Goal: Task Accomplishment & Management: Use online tool/utility

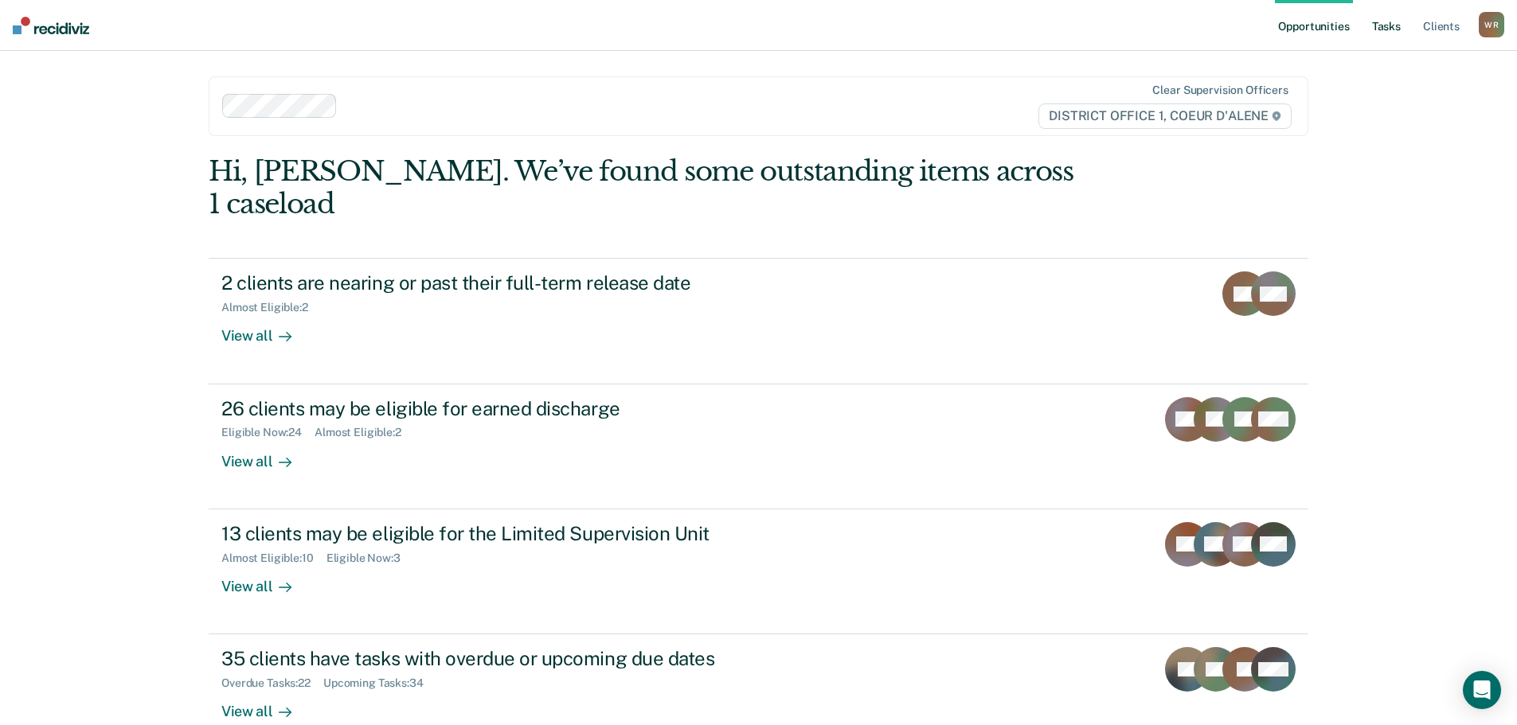
click at [1398, 21] on link "Tasks" at bounding box center [1386, 25] width 35 height 51
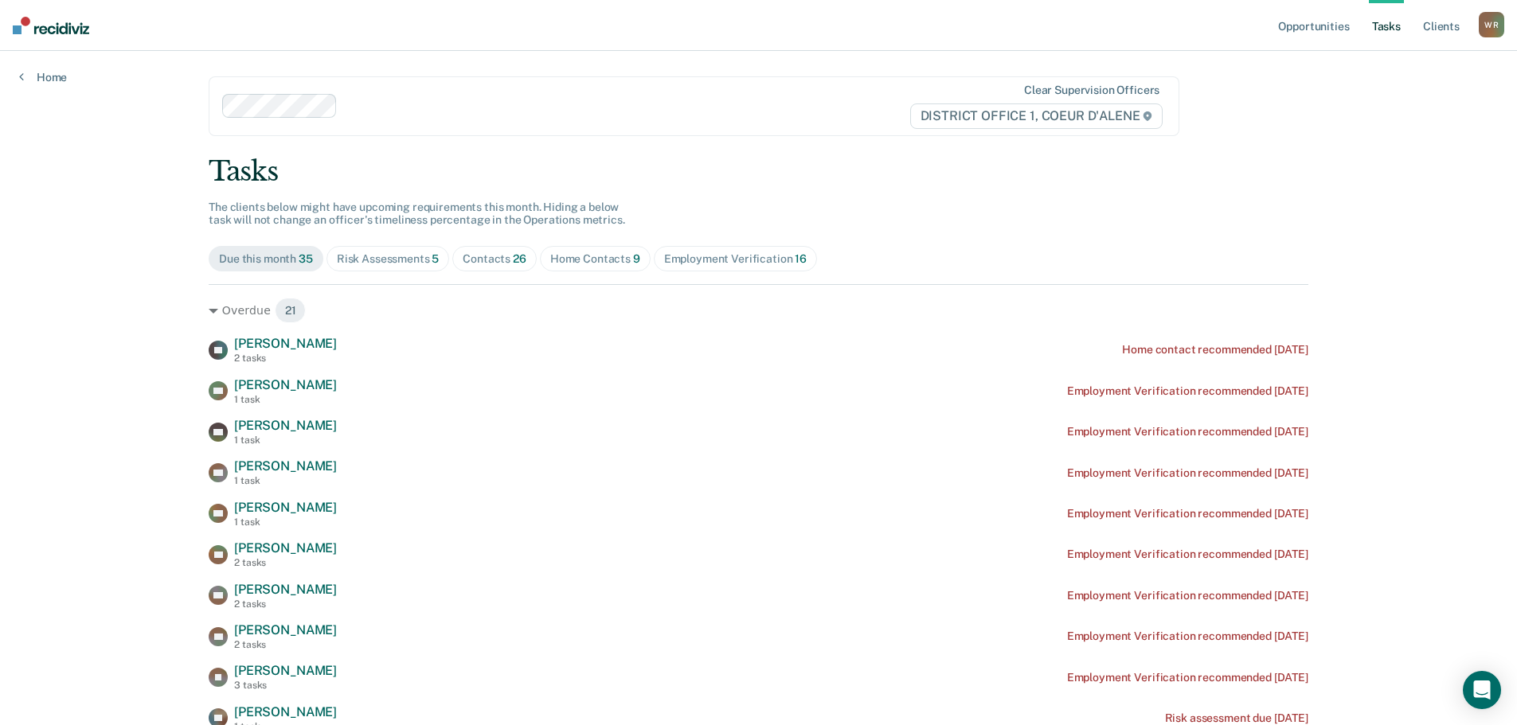
click at [491, 261] on div "Contacts 26" at bounding box center [495, 259] width 64 height 14
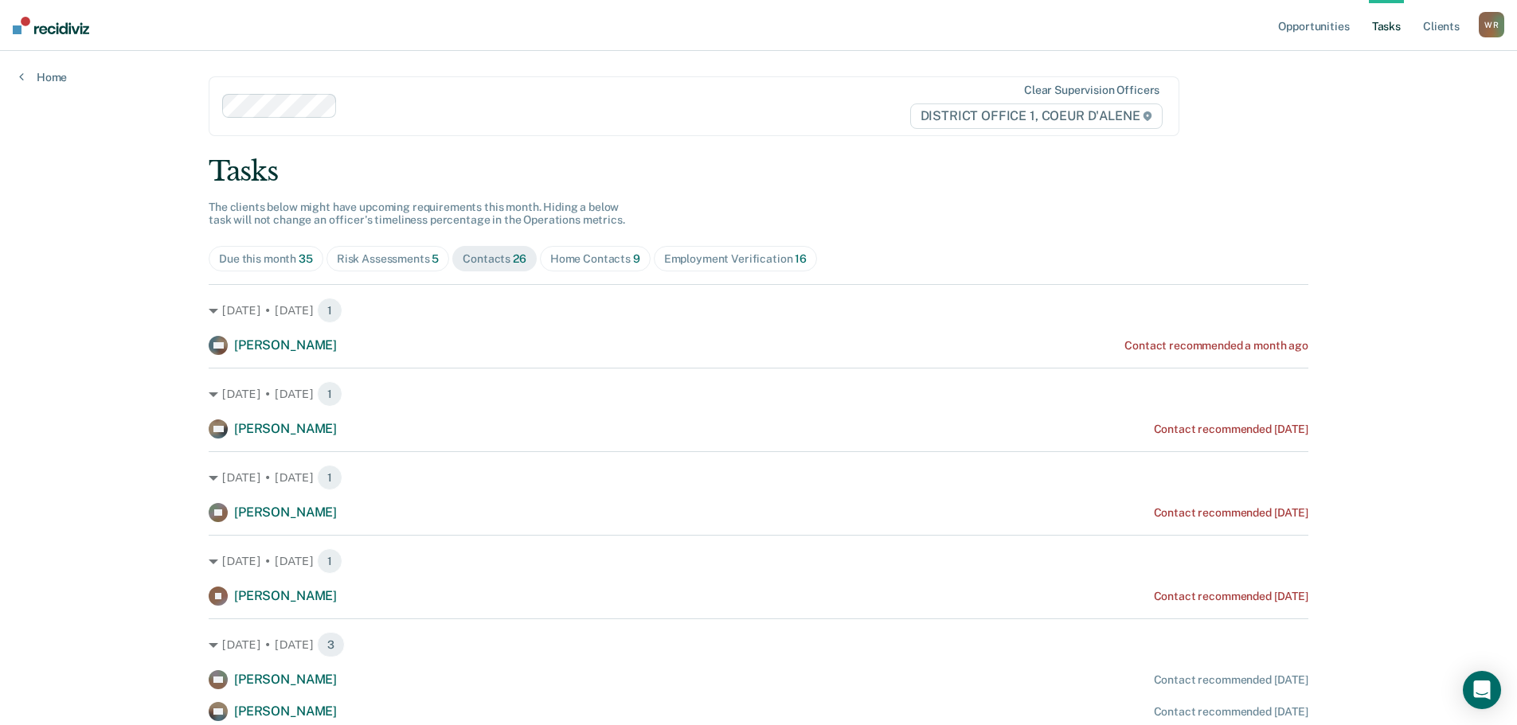
click at [596, 265] on div "Home Contacts 9" at bounding box center [595, 259] width 90 height 14
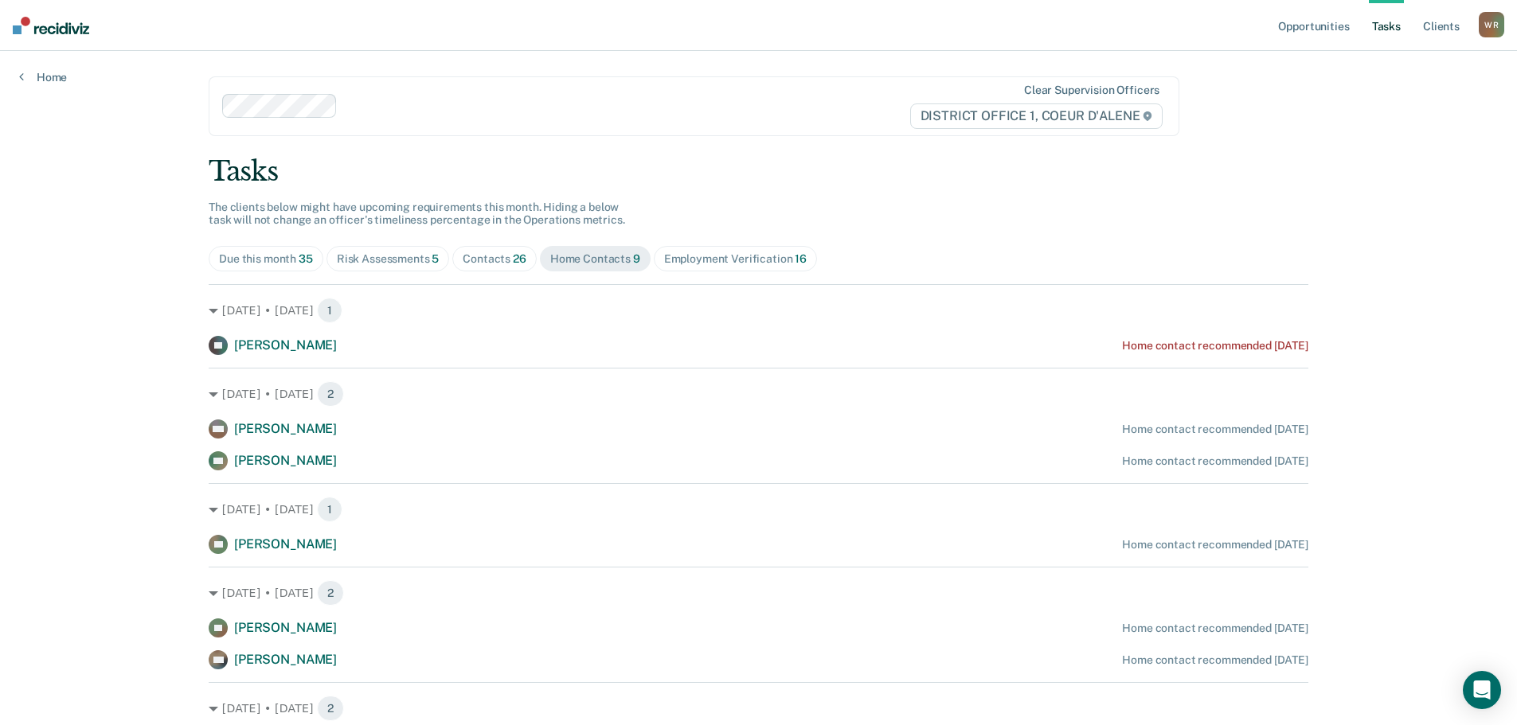
click at [435, 256] on span "Risk Assessments 5" at bounding box center [388, 258] width 123 height 25
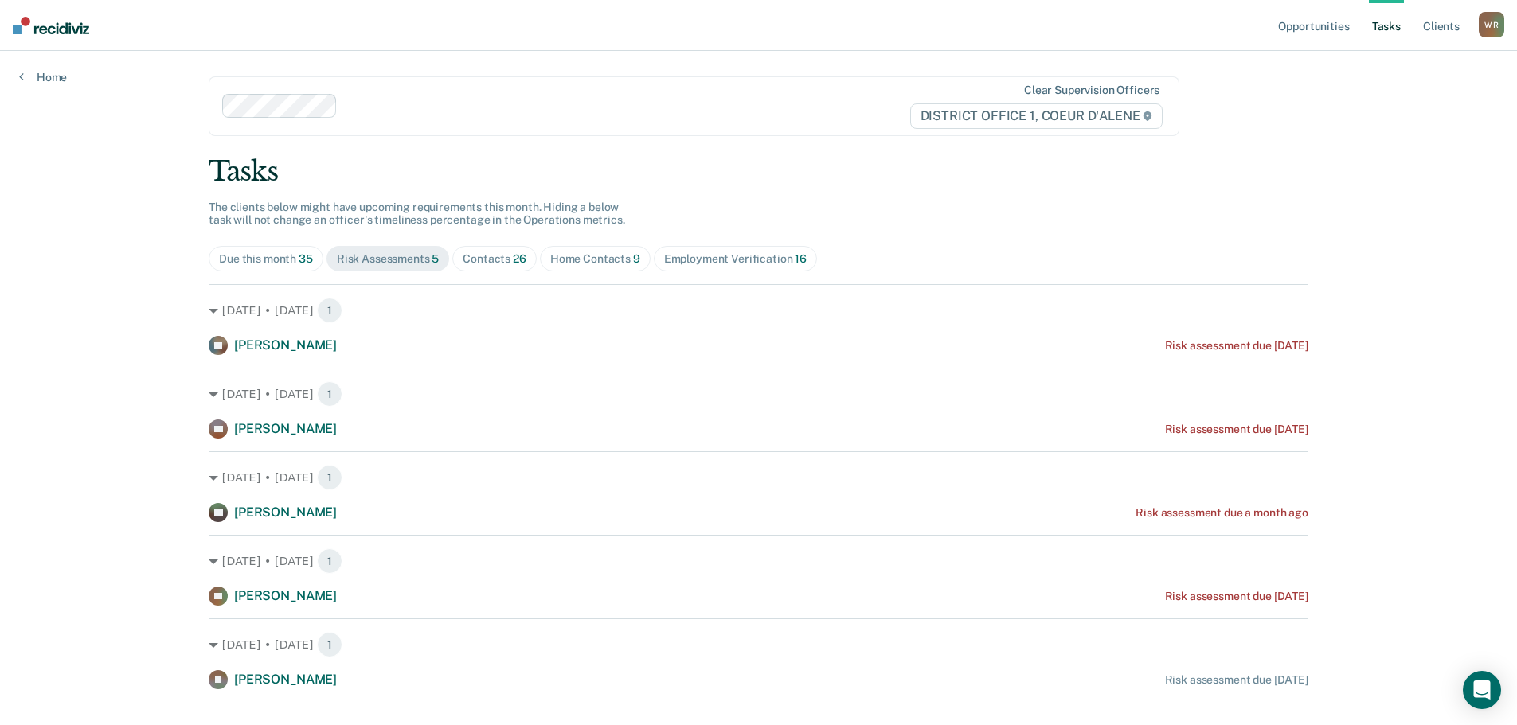
click at [501, 245] on div "Tasks The clients below might have upcoming requirements this month. Hiding a b…" at bounding box center [759, 422] width 1100 height 534
click at [499, 263] on div "Contacts 26" at bounding box center [495, 259] width 64 height 14
click at [406, 271] on span "Risk Assessments 5" at bounding box center [388, 258] width 123 height 25
click at [513, 256] on span "26" at bounding box center [520, 258] width 14 height 13
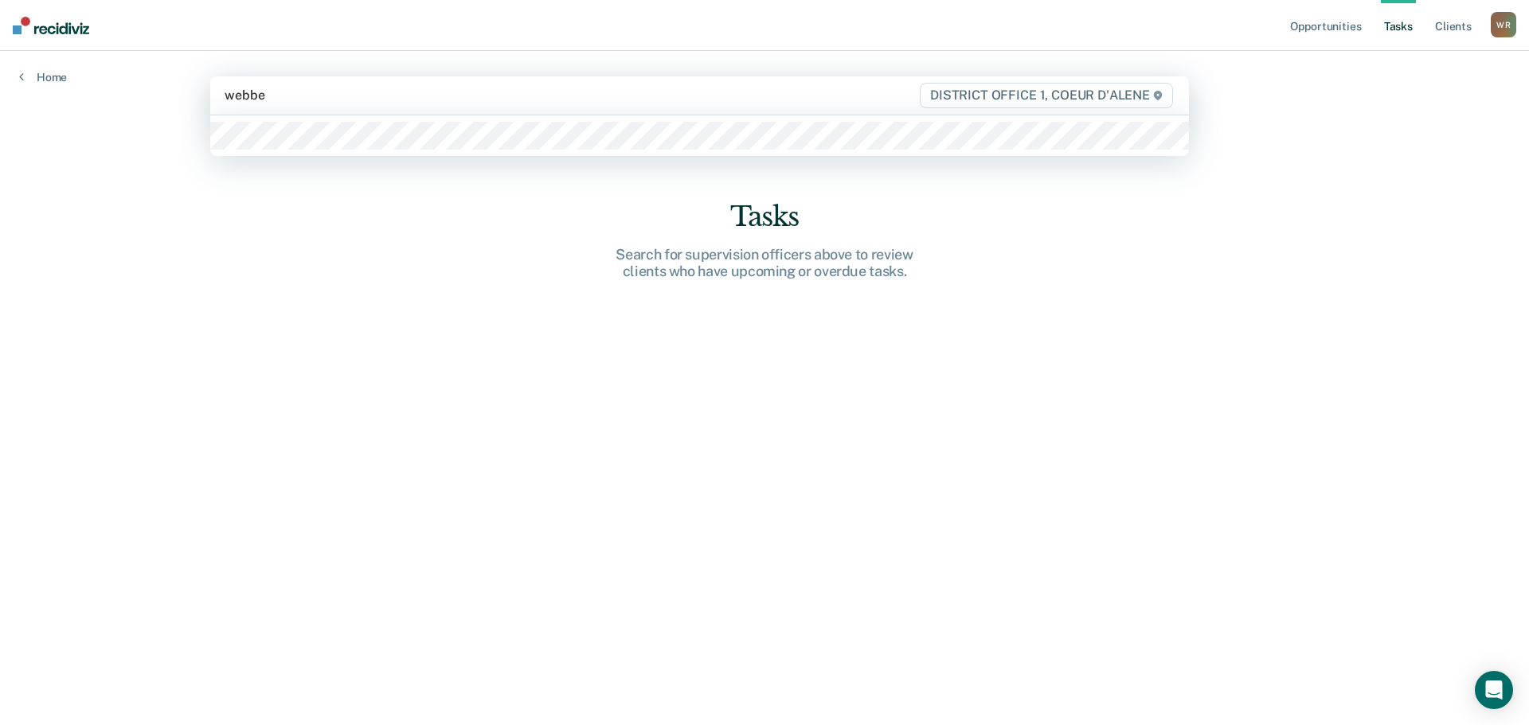
type input "[PERSON_NAME]"
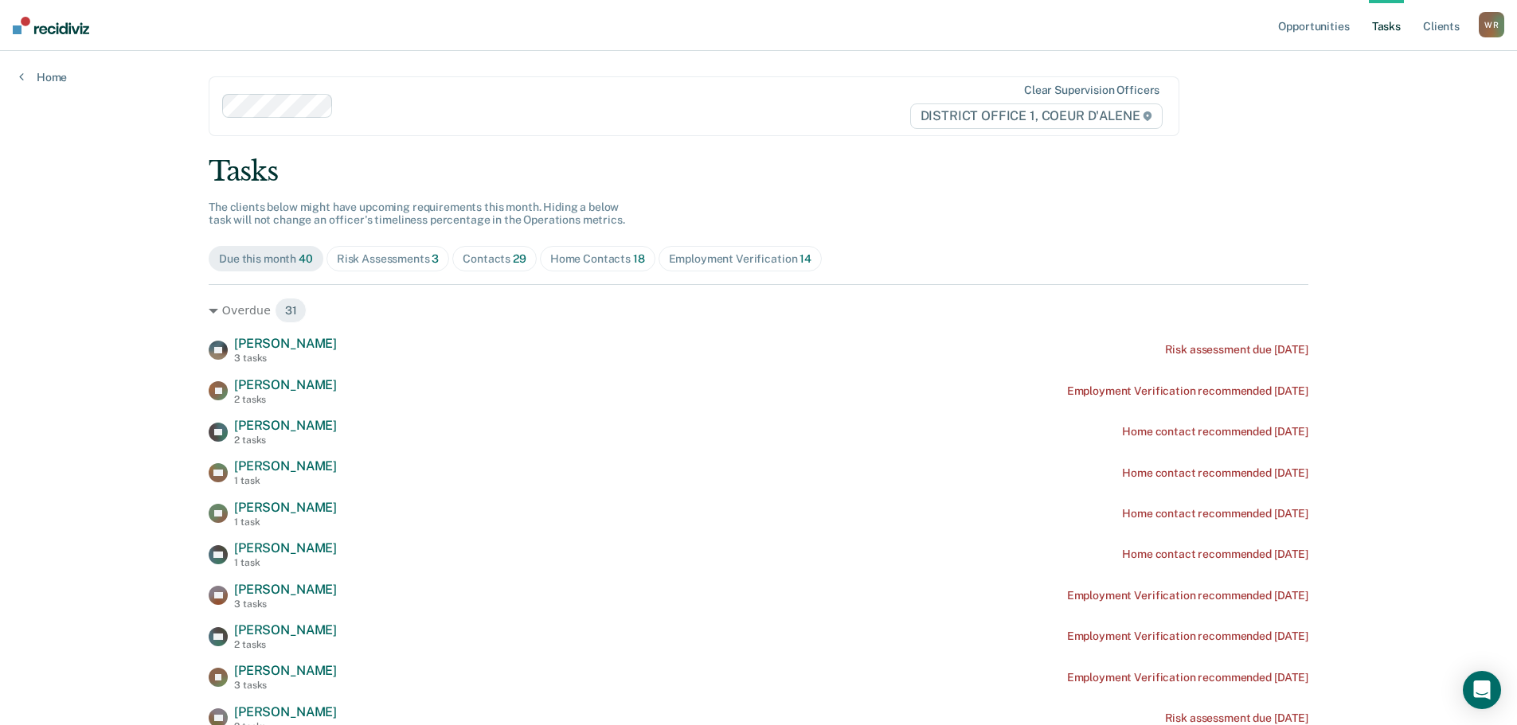
click at [497, 247] on span "Contacts 29" at bounding box center [494, 258] width 84 height 25
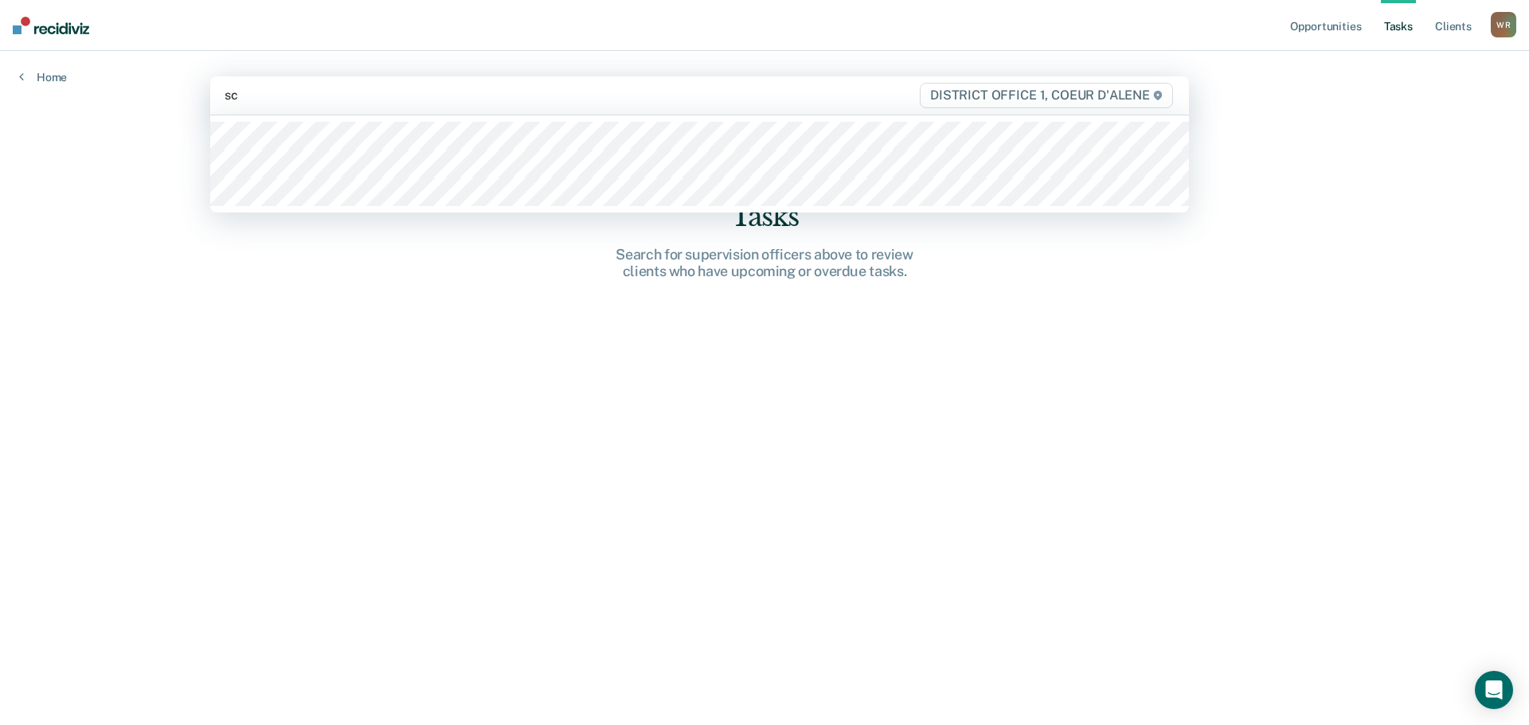
type input "sch"
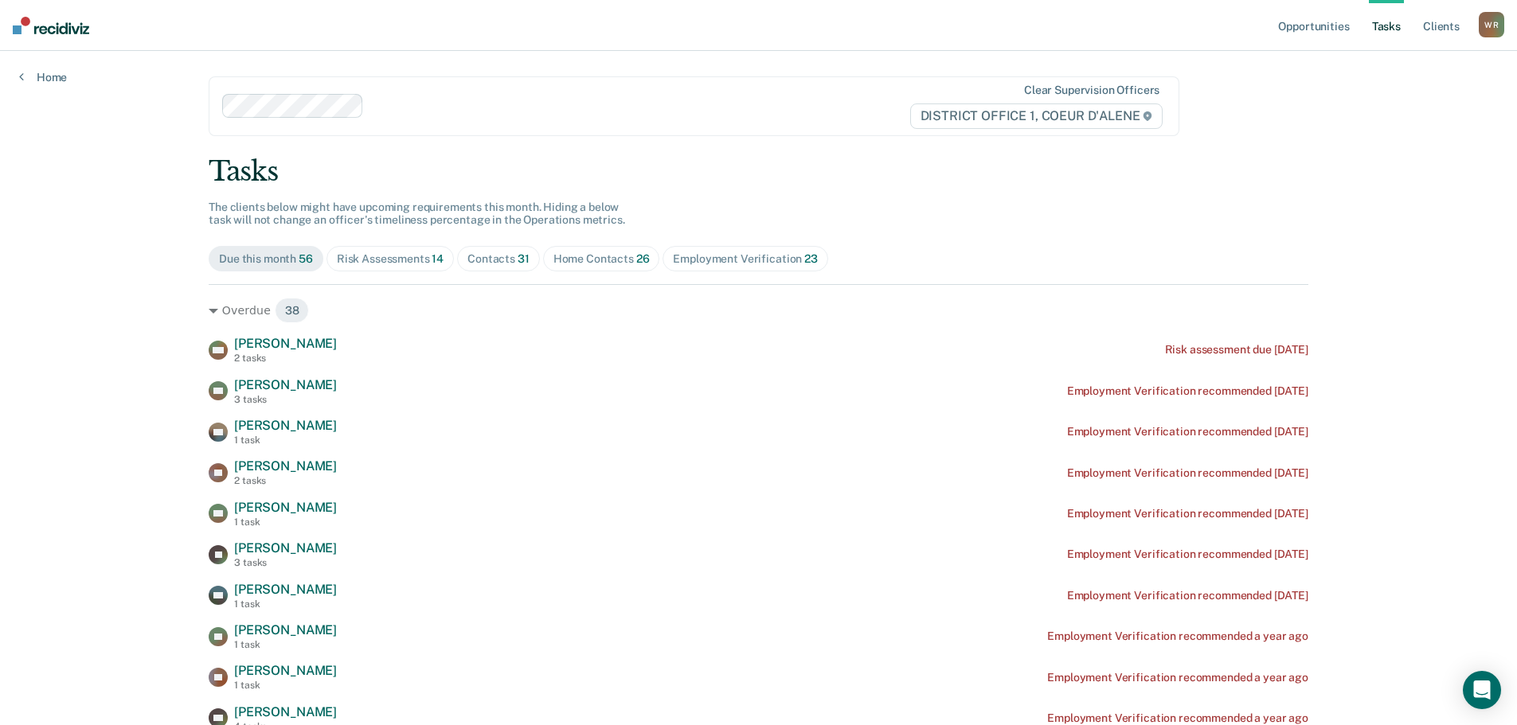
click at [498, 260] on div "Contacts 31" at bounding box center [498, 259] width 62 height 14
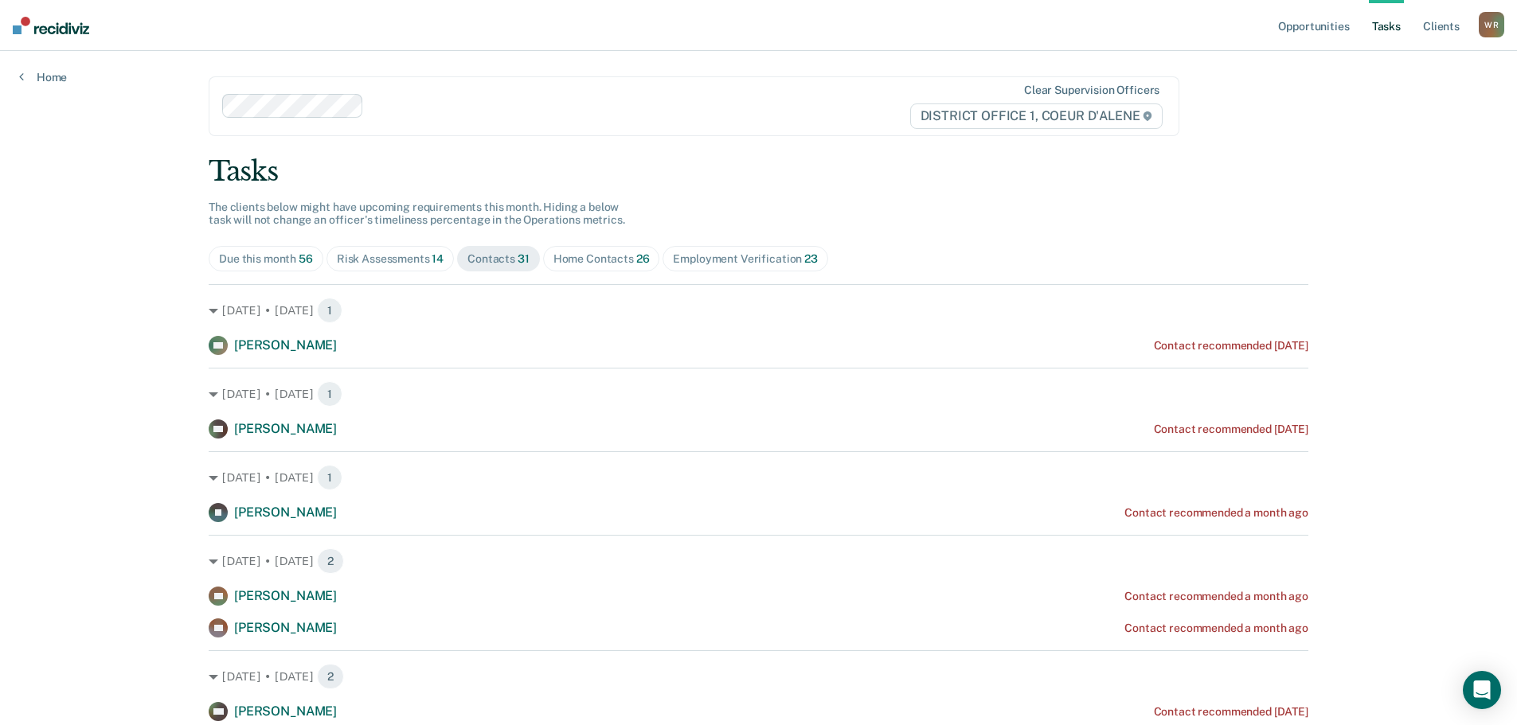
click at [577, 260] on div "Home Contacts 26" at bounding box center [601, 259] width 96 height 14
